Goal: Task Accomplishment & Management: Use online tool/utility

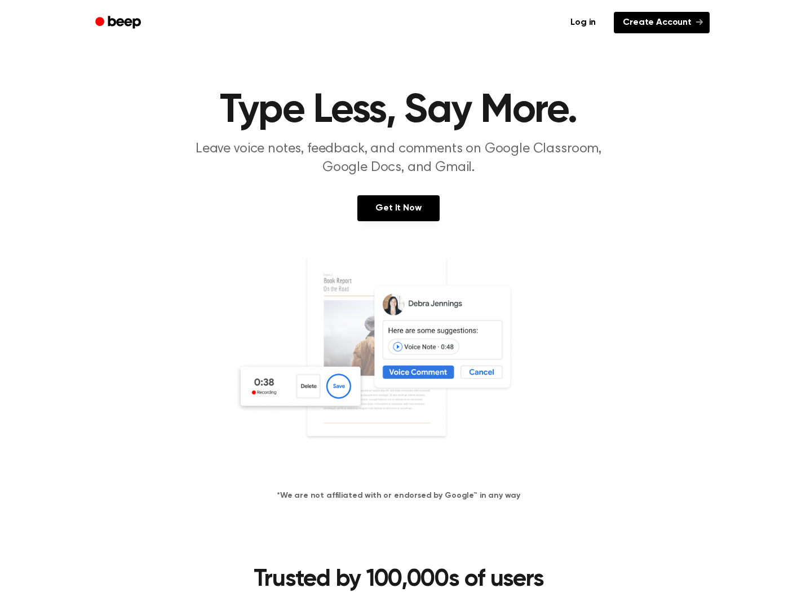
click at [657, 26] on link "Create Account" at bounding box center [662, 22] width 96 height 21
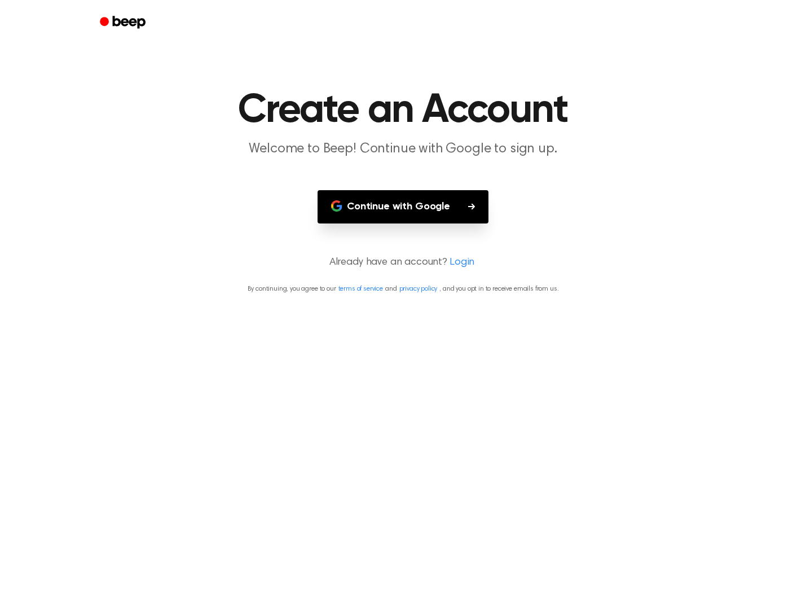
click at [456, 206] on button "Continue with Google" at bounding box center [403, 206] width 171 height 33
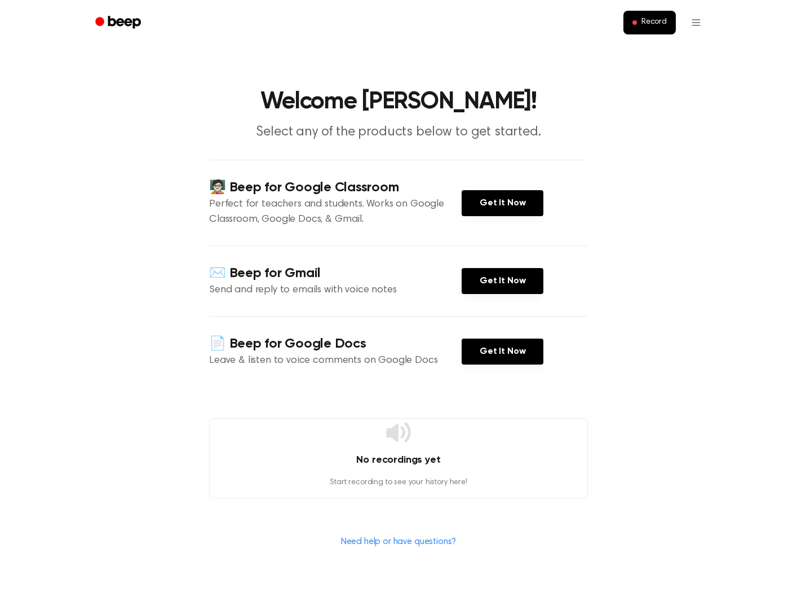
click at [457, 470] on div "No recordings yet Start recording to see your history here!" at bounding box center [398, 458] width 379 height 80
click at [649, 19] on span "Record" at bounding box center [654, 22] width 25 height 10
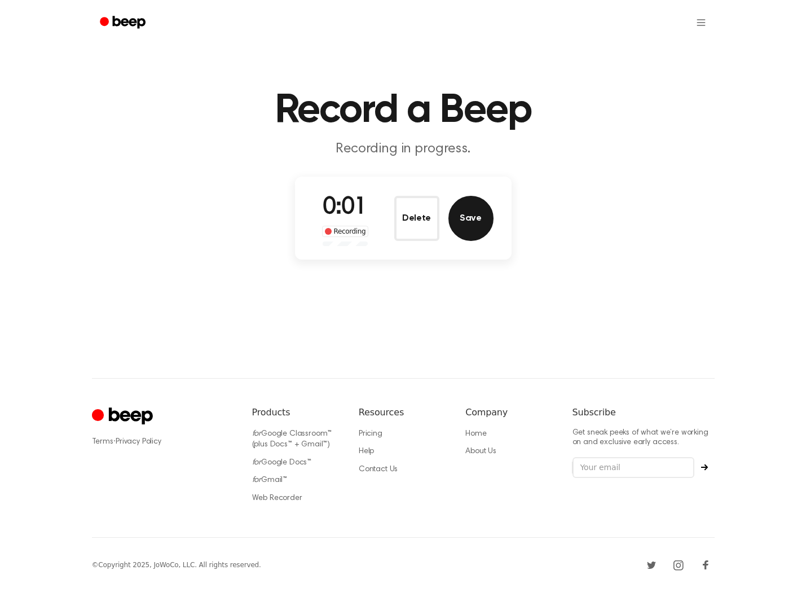
click at [467, 219] on button "Save" at bounding box center [470, 218] width 45 height 45
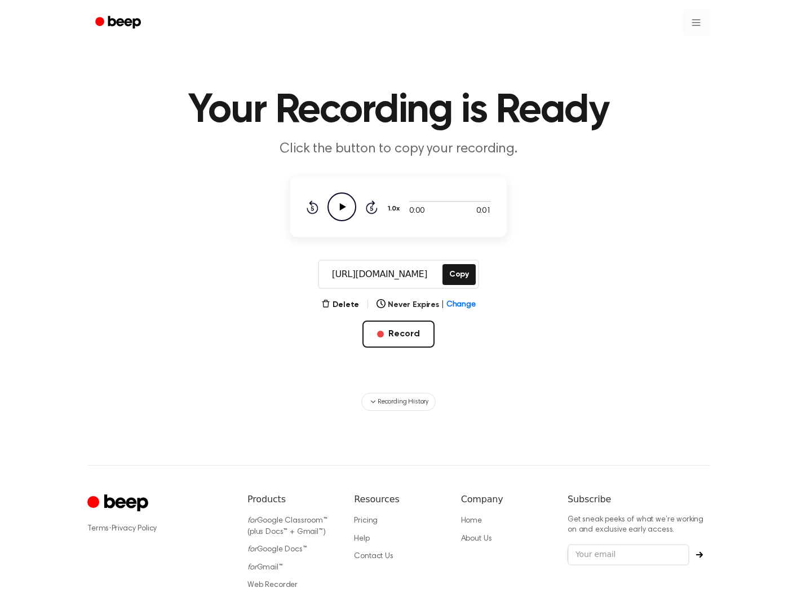
click at [702, 24] on html "Your Recording is Ready Click the button to copy your recording. 0:00 0:01 1.0x…" at bounding box center [398, 339] width 797 height 679
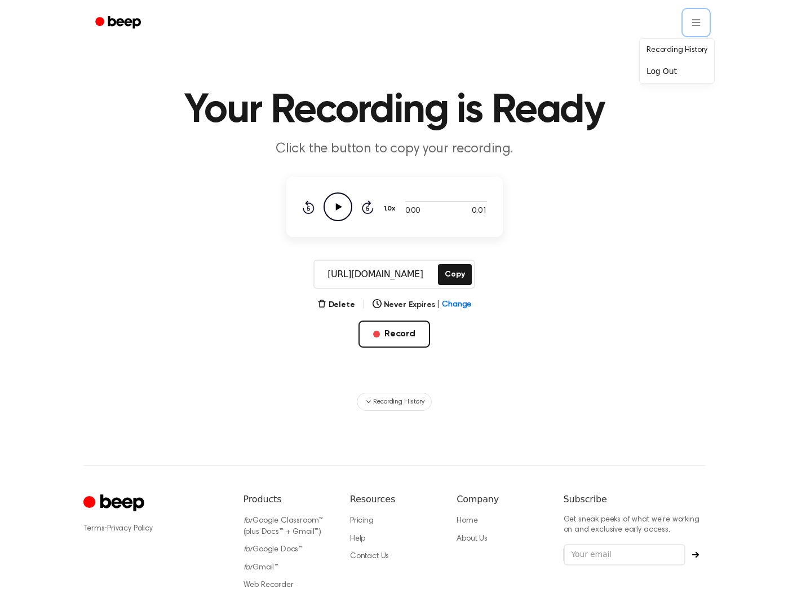
click at [703, 24] on html "Your Recording is Ready Click the button to copy your recording. 0:00 0:01 1.0x…" at bounding box center [398, 339] width 797 height 679
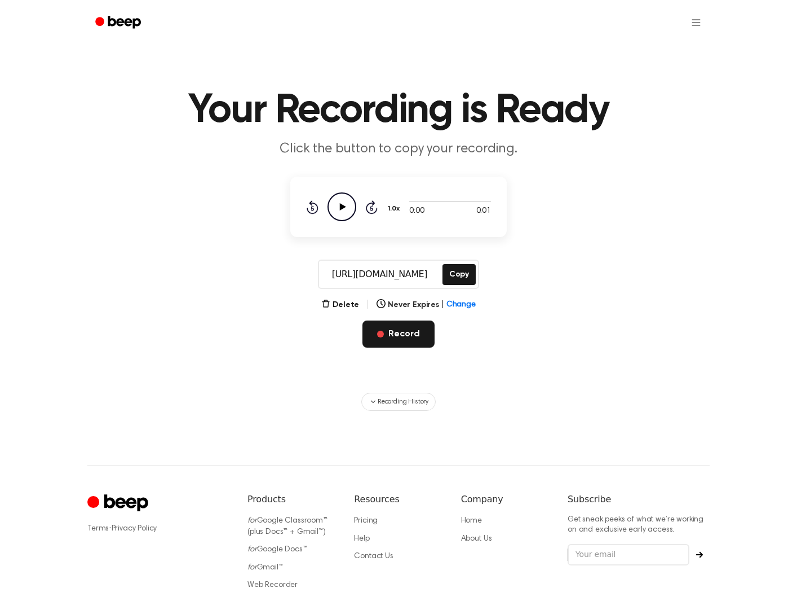
click at [411, 334] on button "Record" at bounding box center [399, 333] width 72 height 27
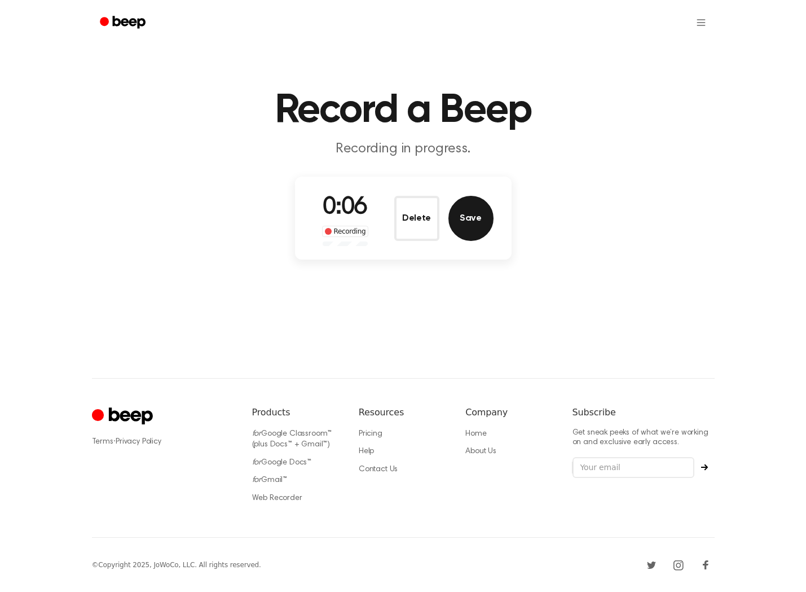
click at [466, 212] on button "Save" at bounding box center [470, 218] width 45 height 45
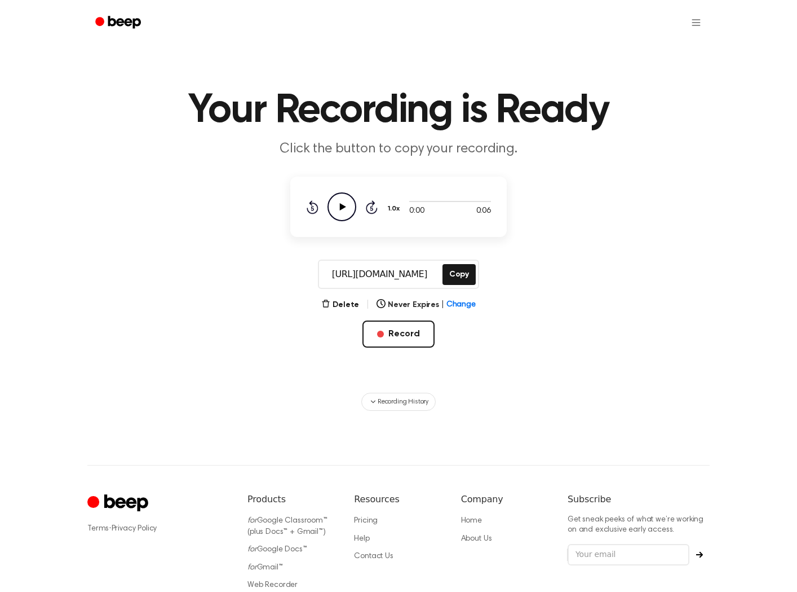
click at [348, 210] on icon "Play Audio" at bounding box center [342, 206] width 29 height 29
click at [449, 298] on div "Delete | Never Expires | Change" at bounding box center [398, 305] width 155 height 14
click at [449, 302] on span "Change" at bounding box center [461, 305] width 29 height 12
